Goal: Information Seeking & Learning: Learn about a topic

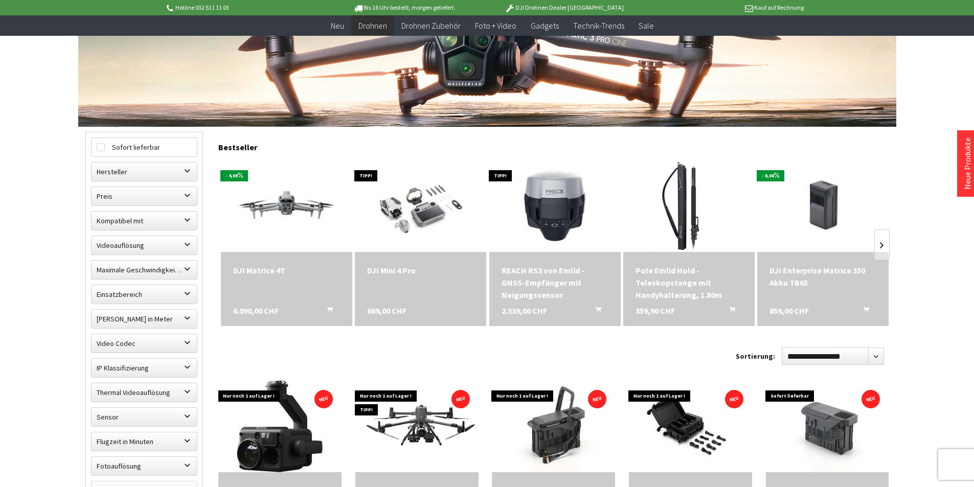
scroll to position [256, 0]
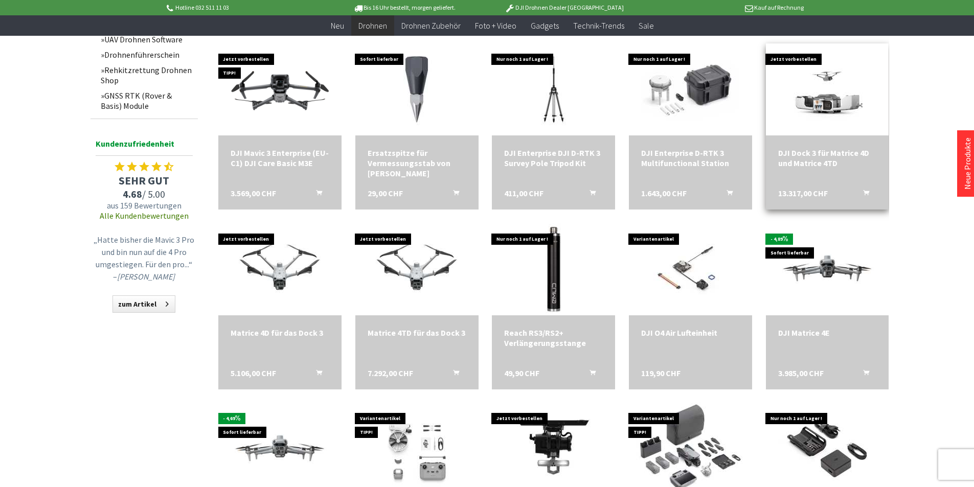
scroll to position [870, 0]
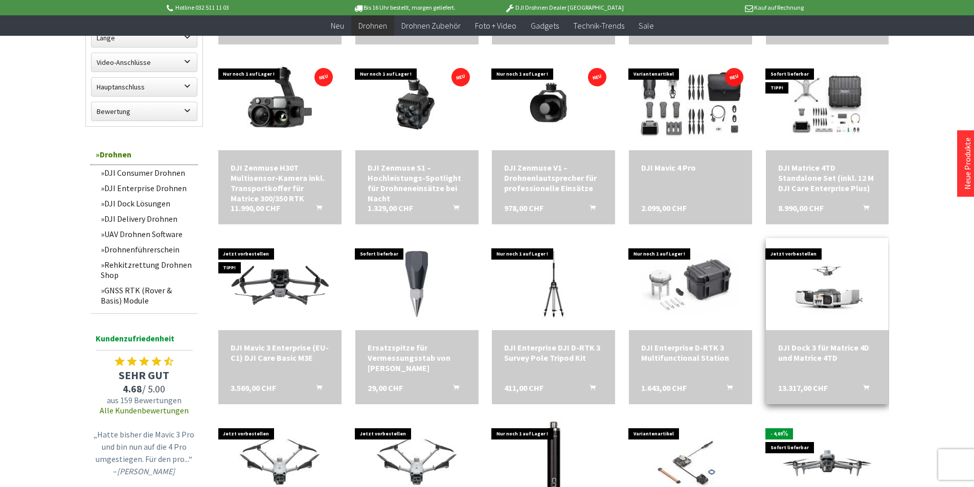
scroll to position [665, 0]
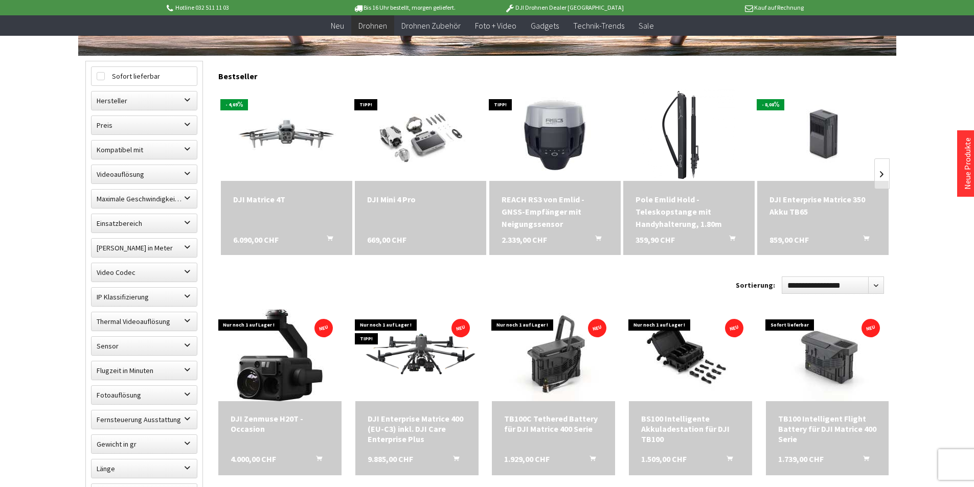
scroll to position [256, 0]
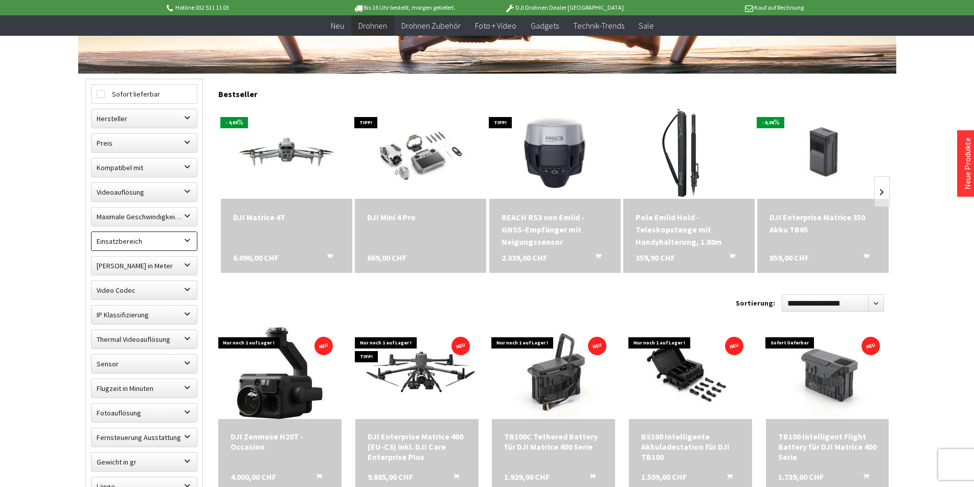
click at [187, 245] on label "Einsatzbereich" at bounding box center [144, 241] width 105 height 18
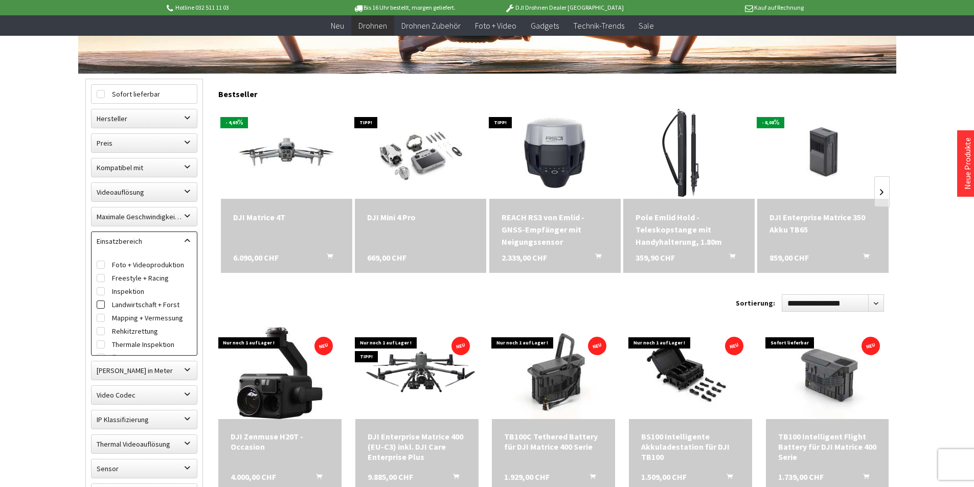
click at [170, 304] on label "Landwirtschaft + Forst" at bounding box center [144, 304] width 95 height 13
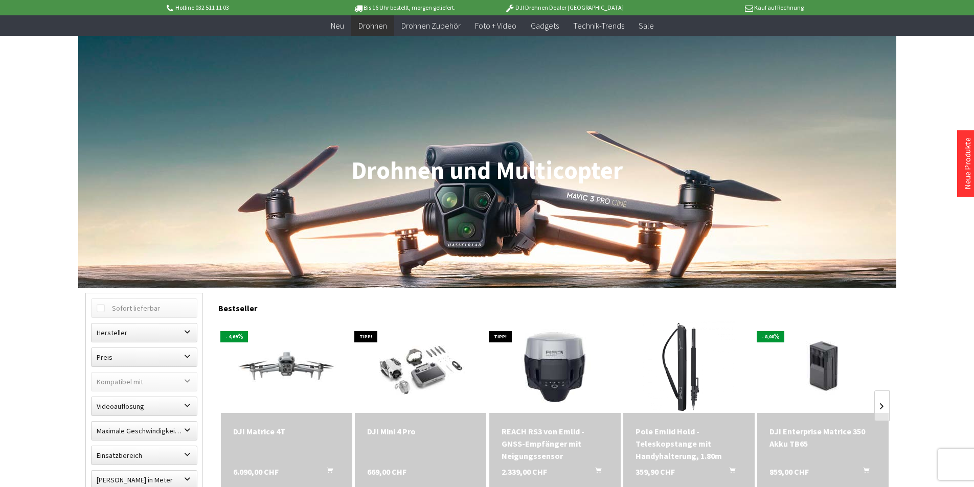
scroll to position [34, 0]
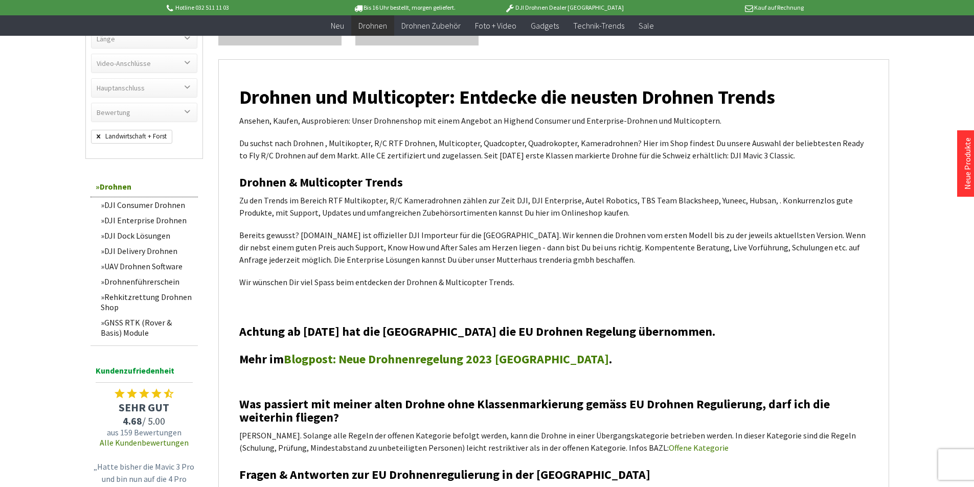
scroll to position [767, 0]
